Goal: Task Accomplishment & Management: Manage account settings

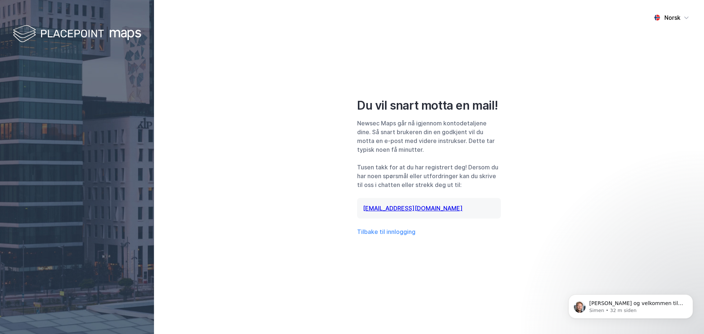
click at [88, 36] on img at bounding box center [77, 34] width 128 height 22
click at [399, 232] on button "Tilbake til innlogging" at bounding box center [386, 231] width 58 height 9
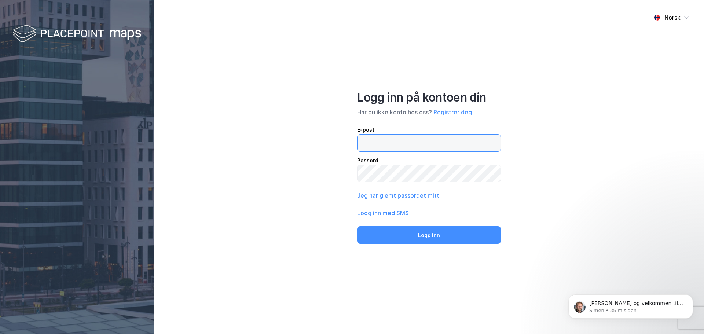
type input "solberg@union.no"
click at [328, 180] on div "Norsk Logg inn på kontoen din Har du ikke konto hos oss? Registrer deg E-post s…" at bounding box center [429, 167] width 550 height 334
drag, startPoint x: 382, startPoint y: 147, endPoint x: 272, endPoint y: 148, distance: 109.6
click at [272, 148] on div "Norsk Logg inn på kontoen din Har du ikke konto hos oss? Registrer deg E-post s…" at bounding box center [429, 167] width 550 height 334
click at [587, 127] on div "Norsk Logg inn på kontoen din Har du ikke konto hos oss? Registrer deg E-post P…" at bounding box center [429, 167] width 550 height 334
